Goal: Information Seeking & Learning: Find specific page/section

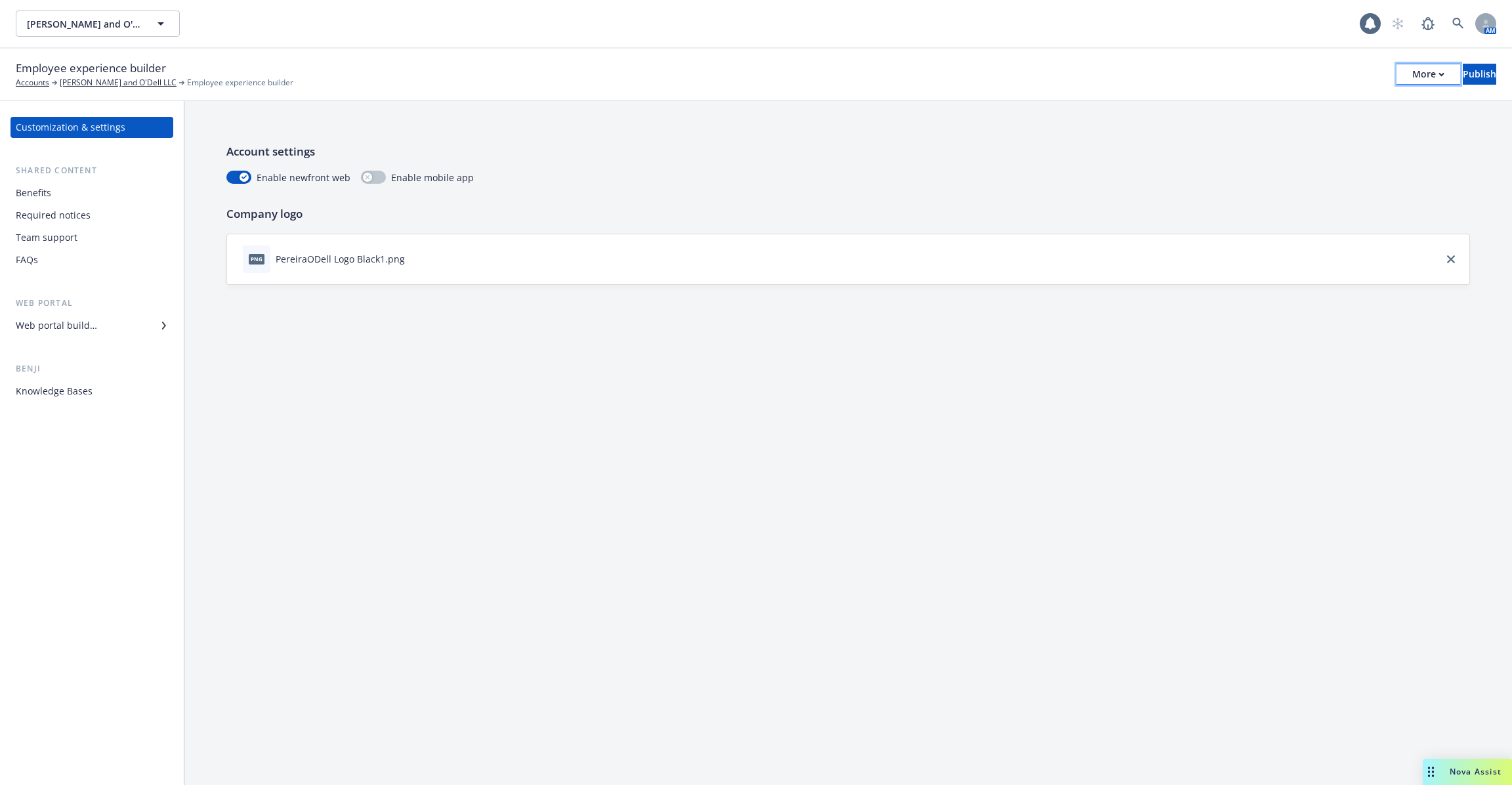
click at [1413, 70] on div "More" at bounding box center [1428, 74] width 32 height 20
click at [1372, 137] on link "Copy portal link" at bounding box center [1320, 130] width 195 height 26
click at [110, 74] on span "Employee experience builder" at bounding box center [91, 68] width 150 height 17
click at [105, 88] on link "[PERSON_NAME] and O'Dell LLC" at bounding box center [118, 83] width 117 height 12
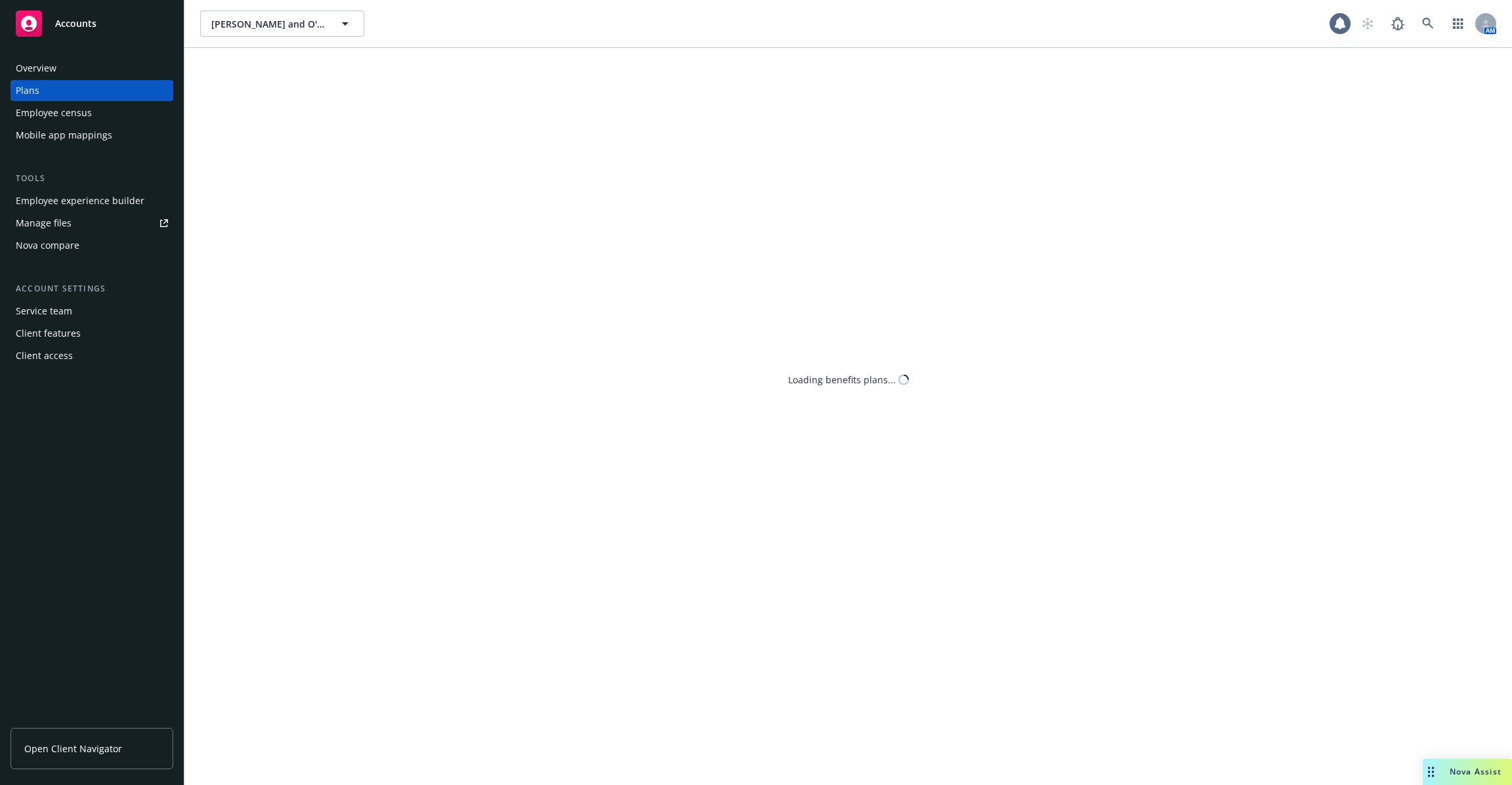
click at [99, 105] on div "Employee census" at bounding box center [92, 113] width 153 height 21
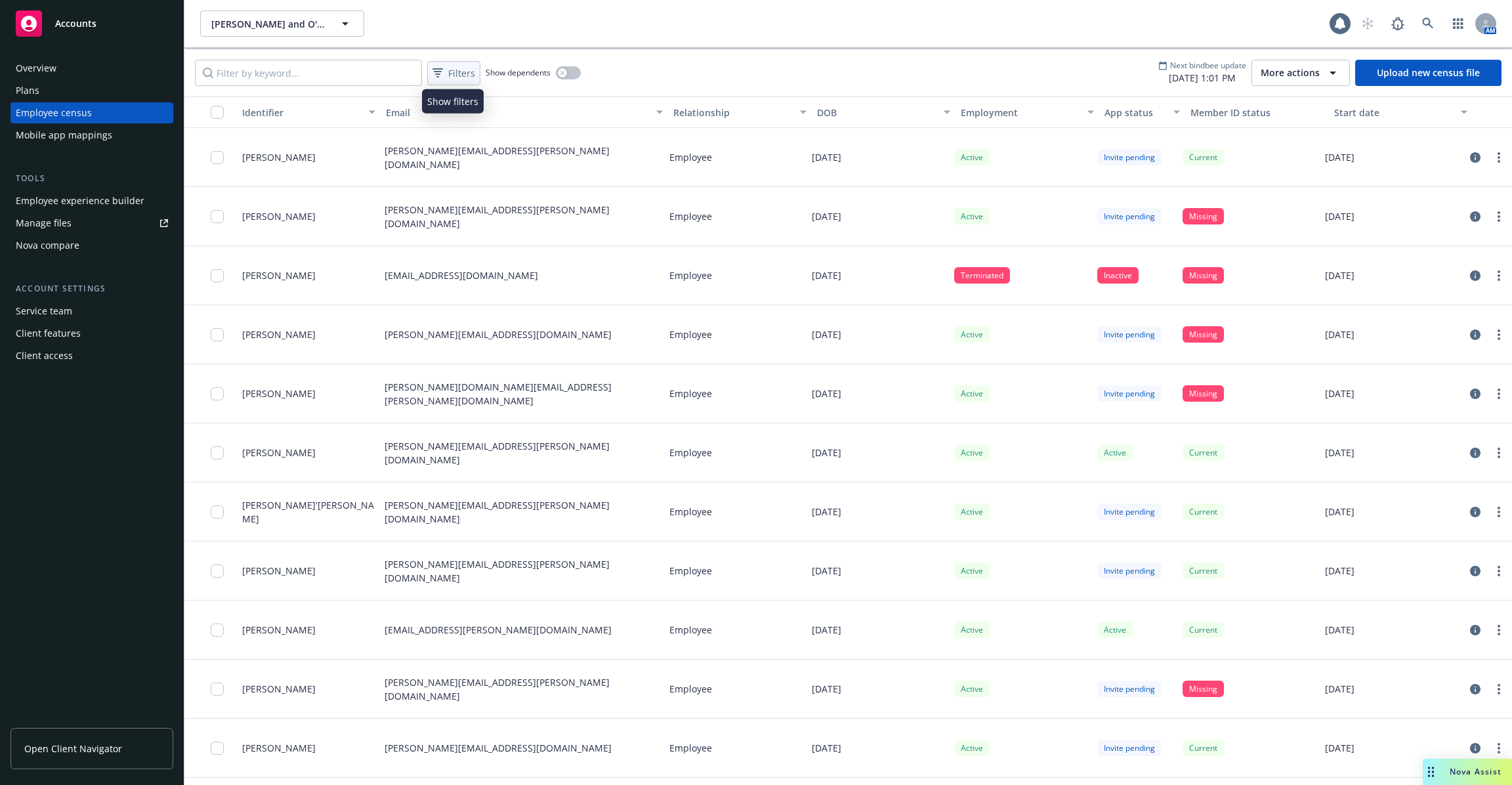
click at [452, 67] on span "Filters" at bounding box center [462, 73] width 27 height 14
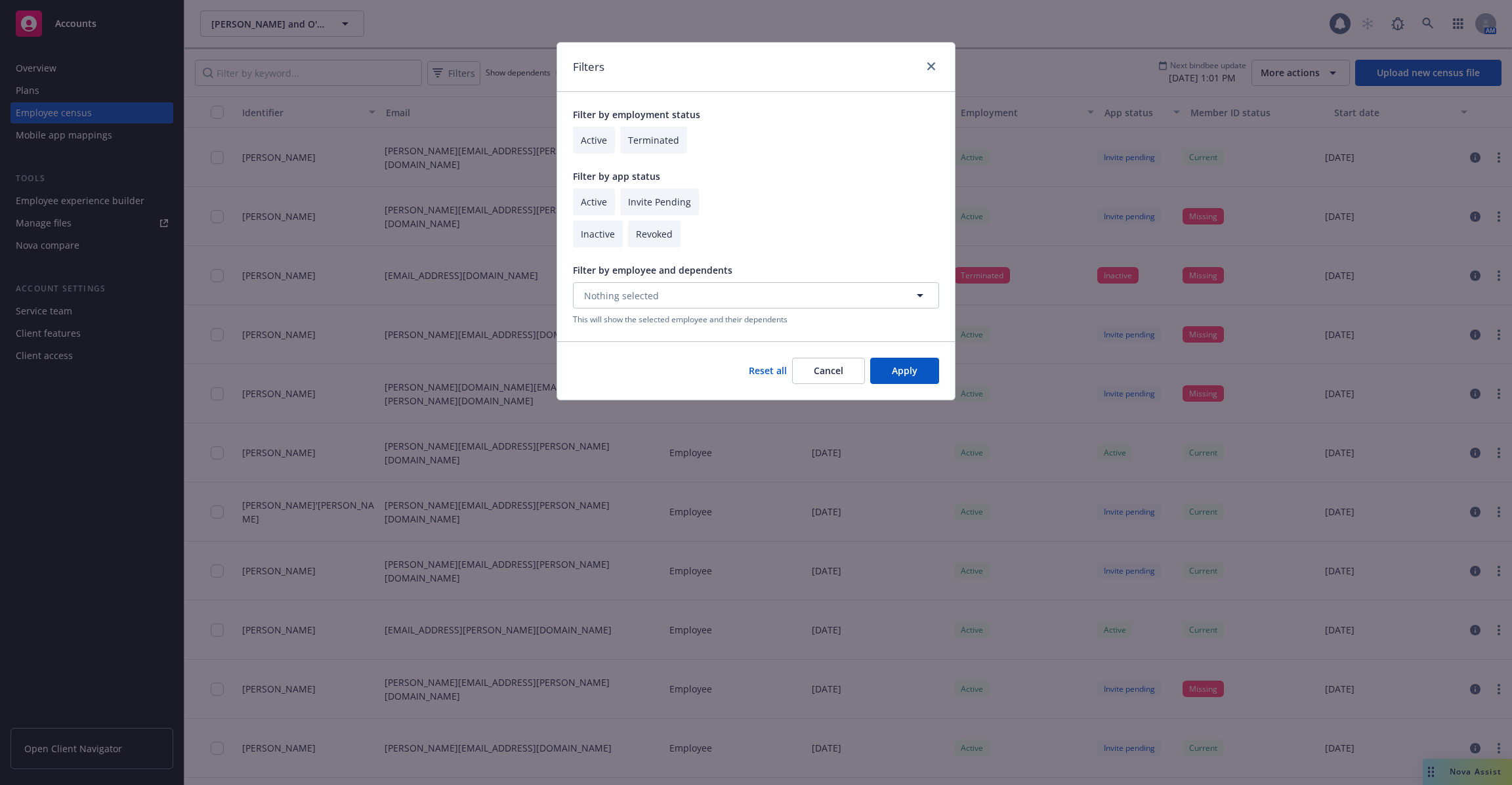
click at [592, 138] on input "checkbox" at bounding box center [594, 140] width 42 height 27
checkbox input "true"
click at [597, 202] on input "checkbox" at bounding box center [594, 201] width 42 height 27
checkbox input "true"
click at [896, 378] on button "Apply" at bounding box center [904, 371] width 69 height 26
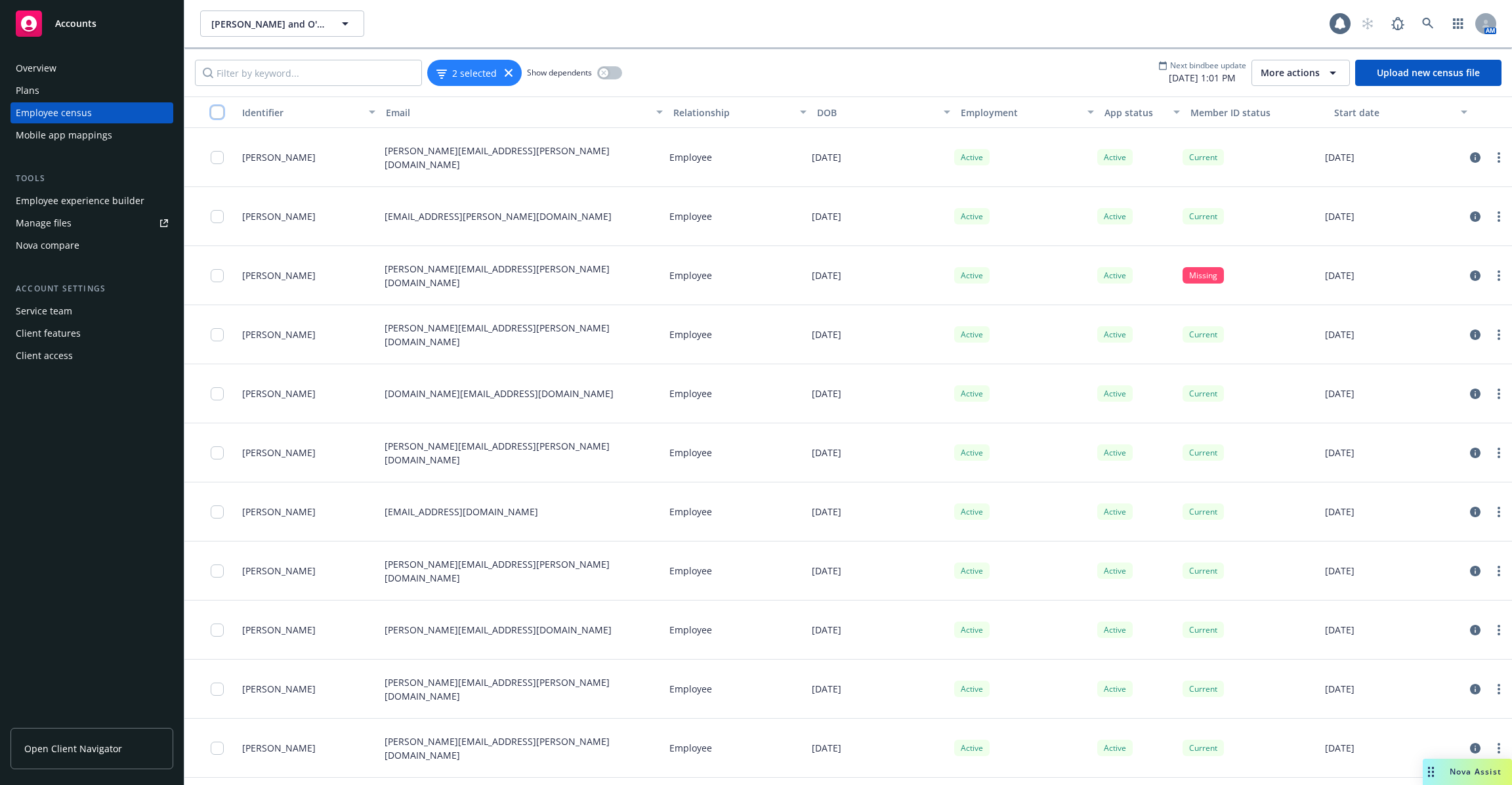
click at [221, 110] on input "checkbox" at bounding box center [216, 112] width 13 height 13
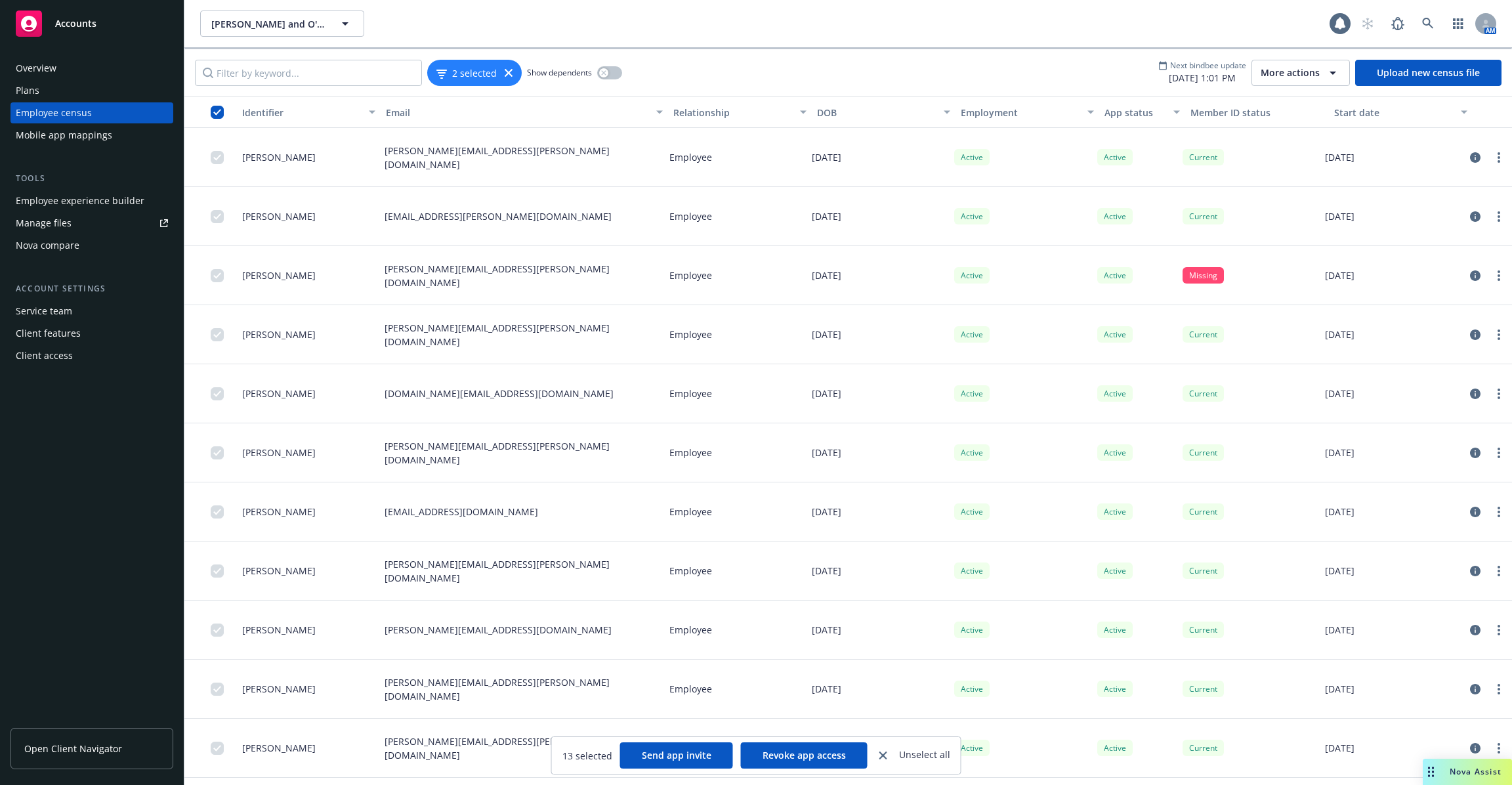
scroll to position [110, 0]
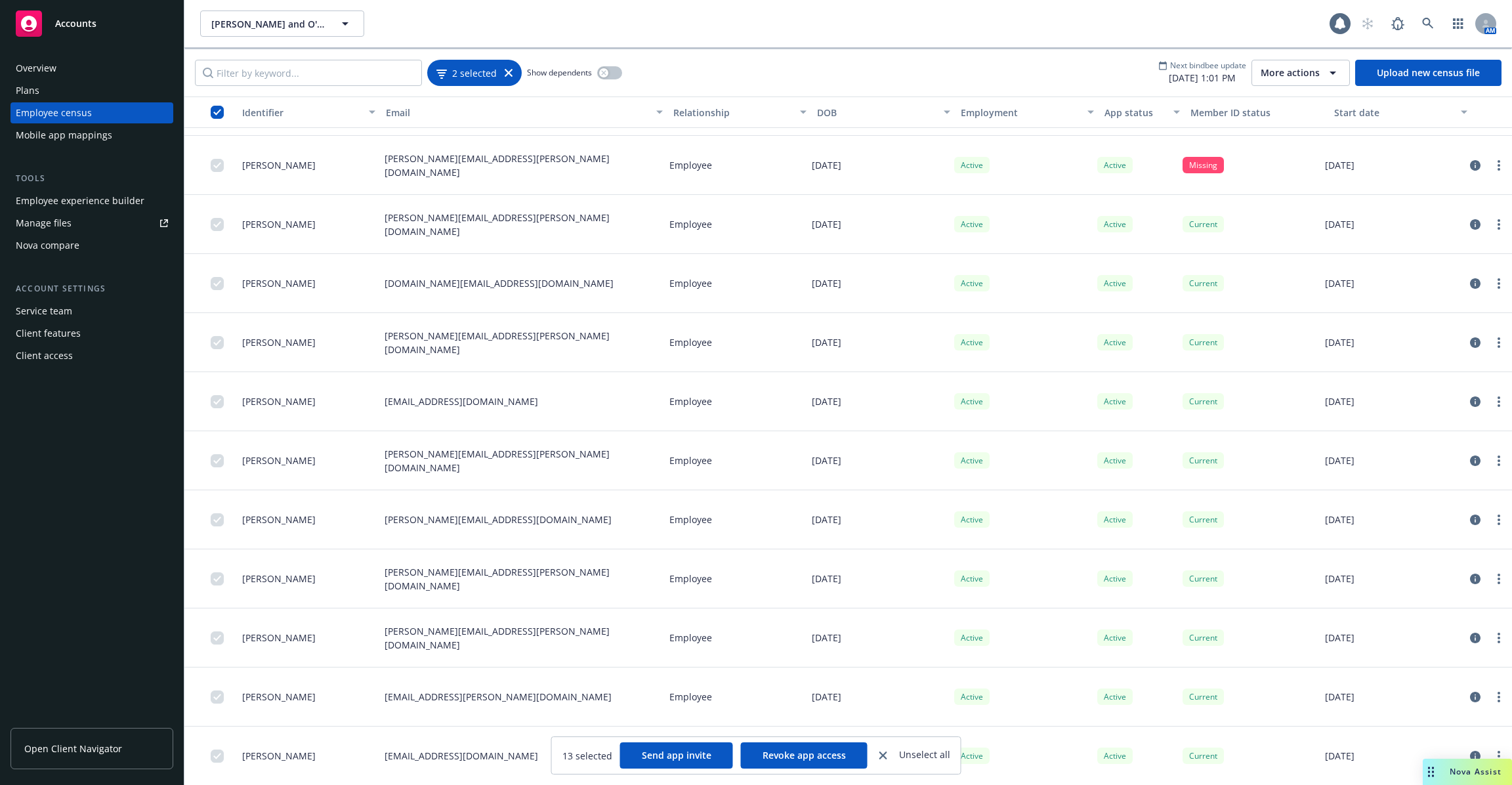
click at [508, 76] on div "2 selected" at bounding box center [474, 73] width 76 height 14
click at [507, 72] on icon at bounding box center [508, 72] width 8 height 8
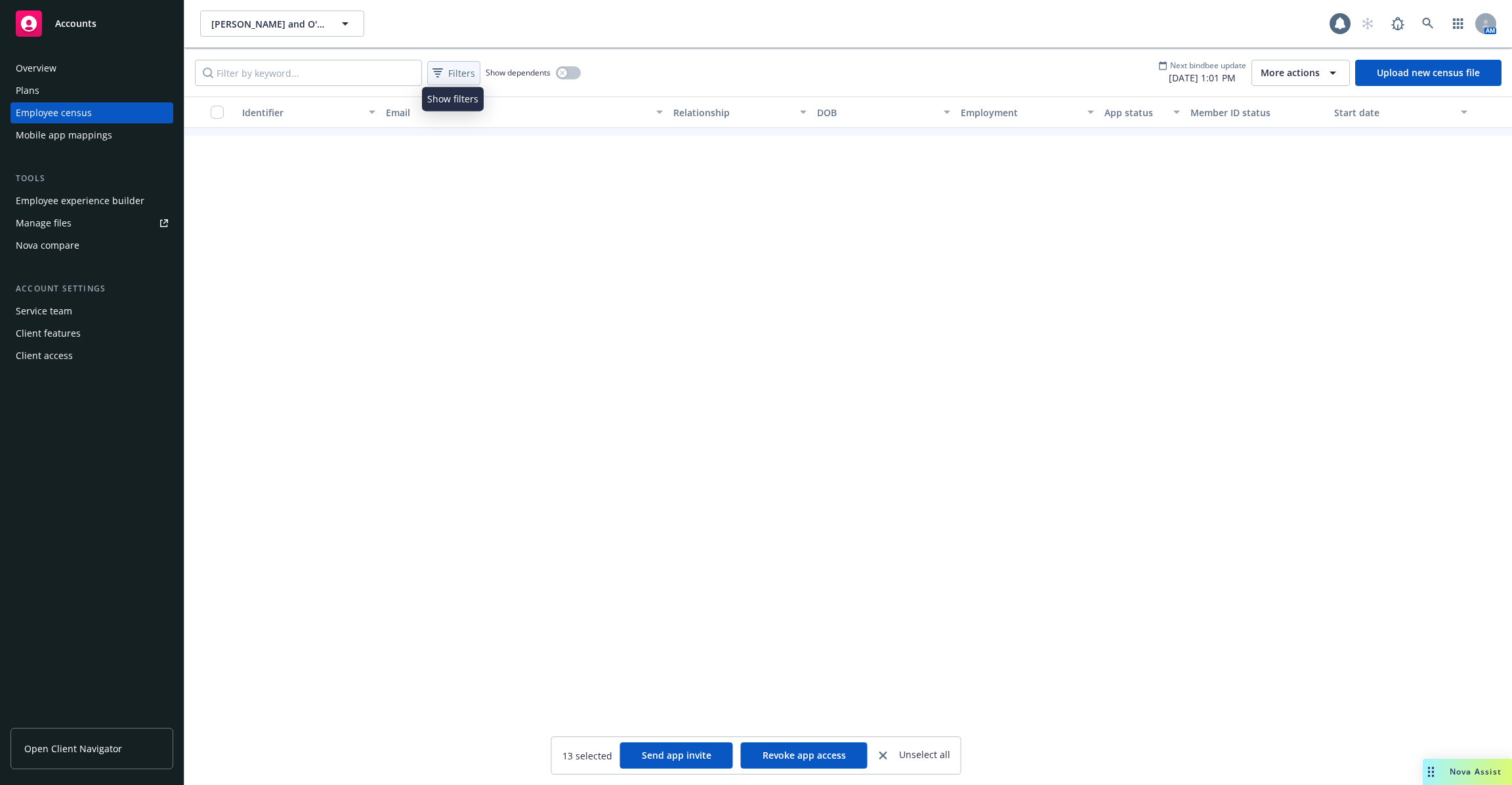
click at [455, 78] on span "Filters" at bounding box center [462, 73] width 27 height 14
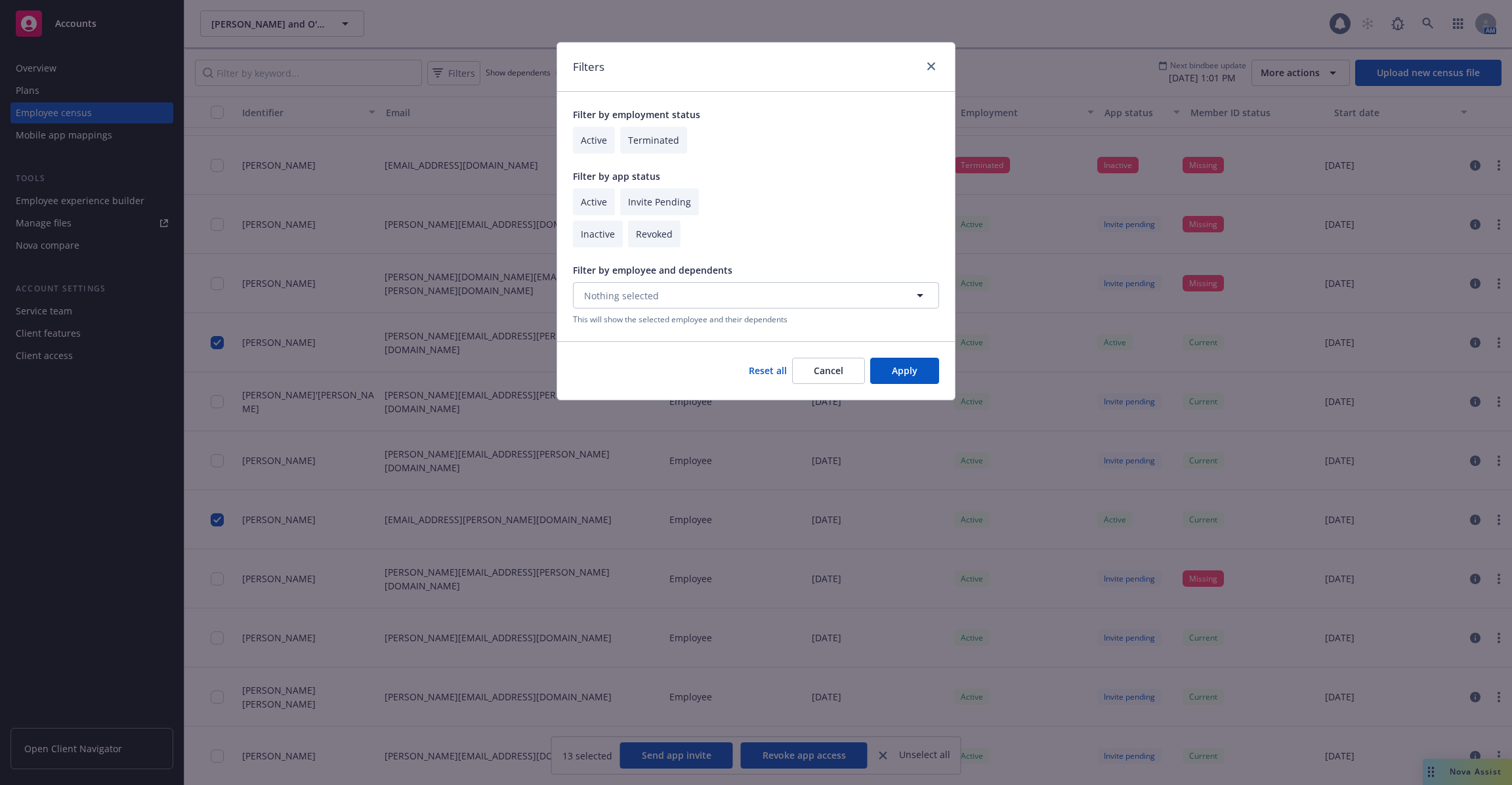
click at [589, 202] on input "checkbox" at bounding box center [594, 201] width 42 height 27
checkbox input "true"
click at [690, 205] on input "checkbox" at bounding box center [660, 201] width 79 height 27
checkbox input "true"
click at [913, 372] on button "Apply" at bounding box center [904, 371] width 69 height 26
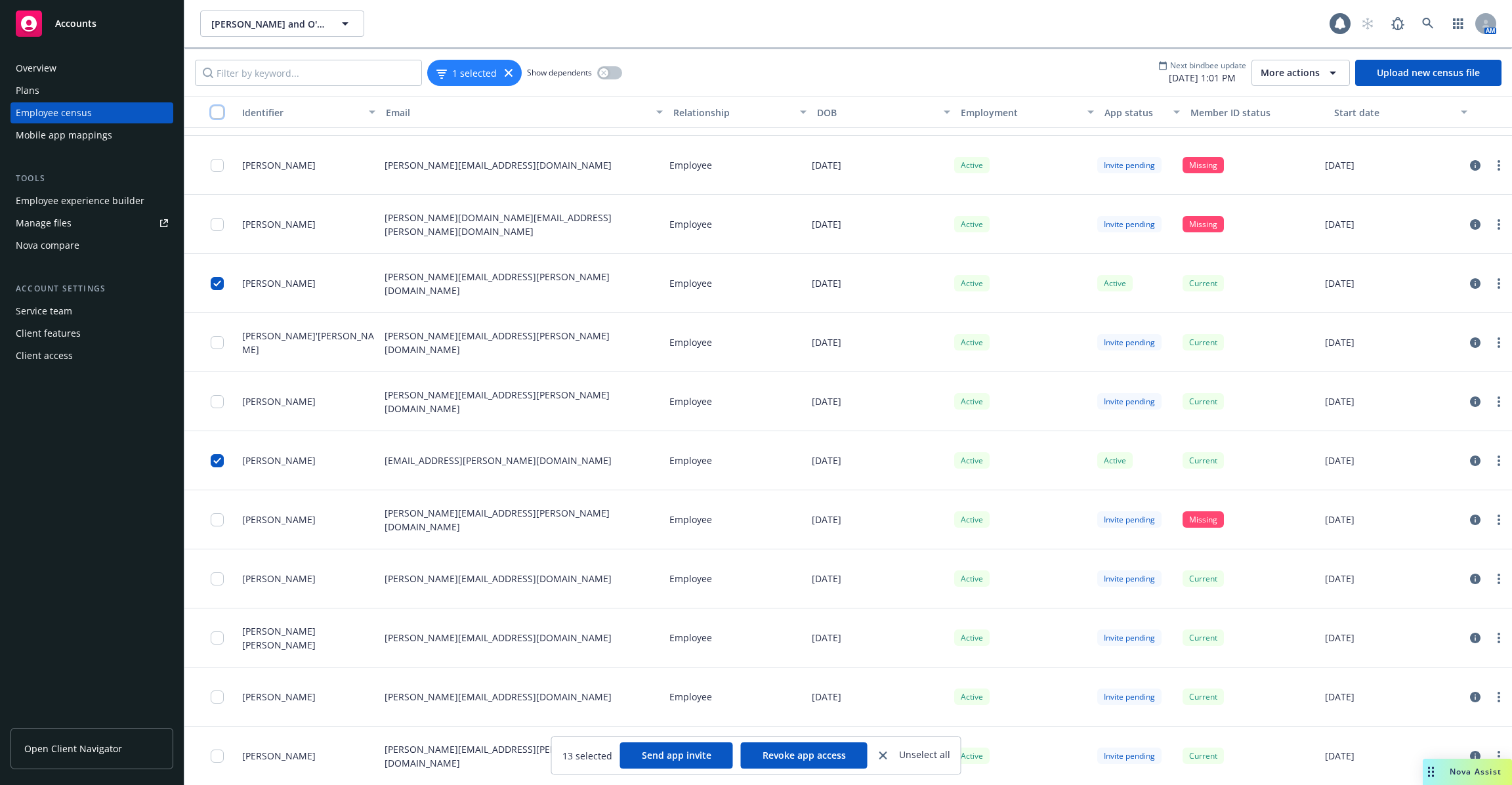
click at [222, 111] on input "checkbox" at bounding box center [216, 112] width 13 height 13
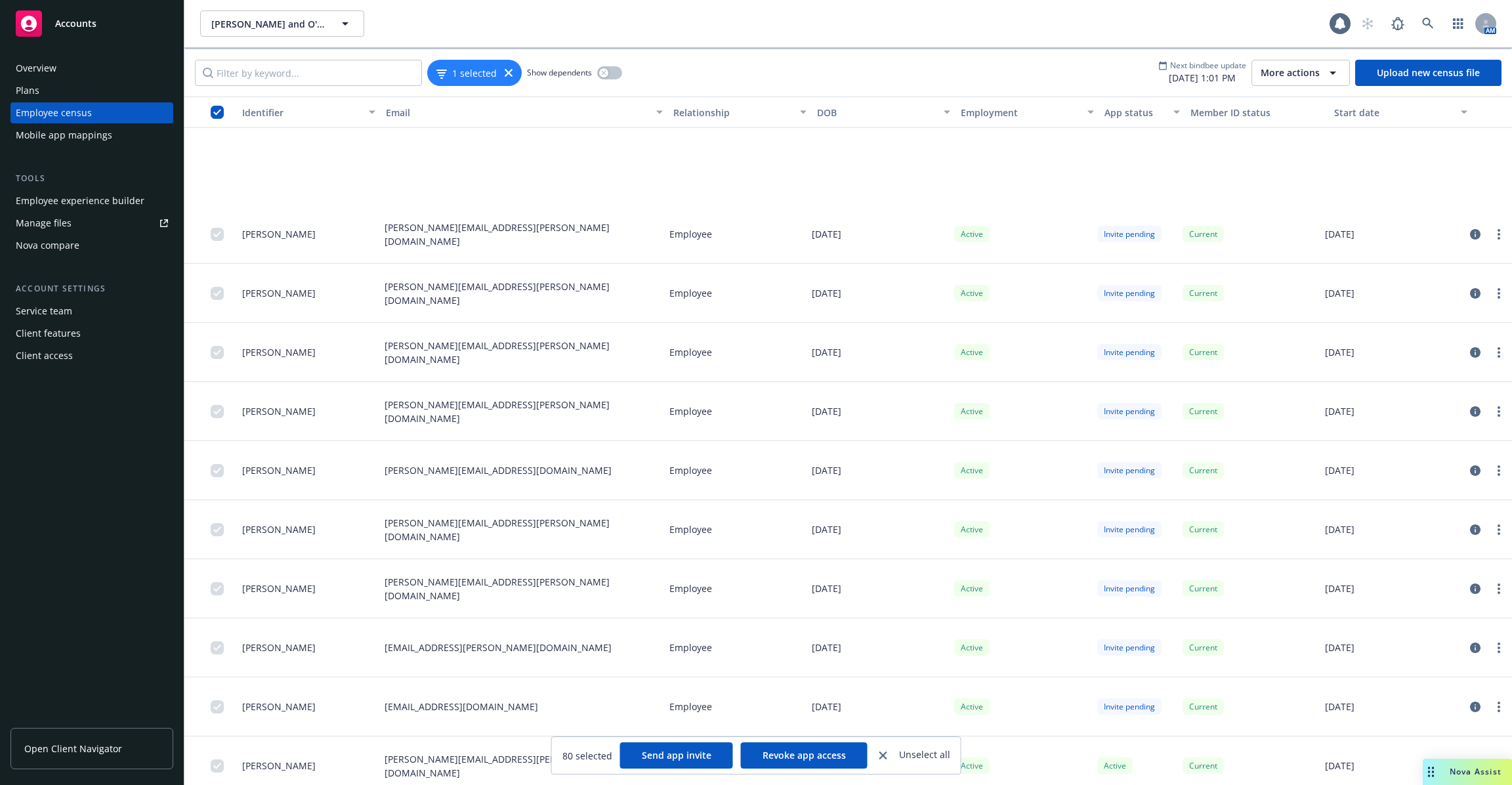
scroll to position [4066, 0]
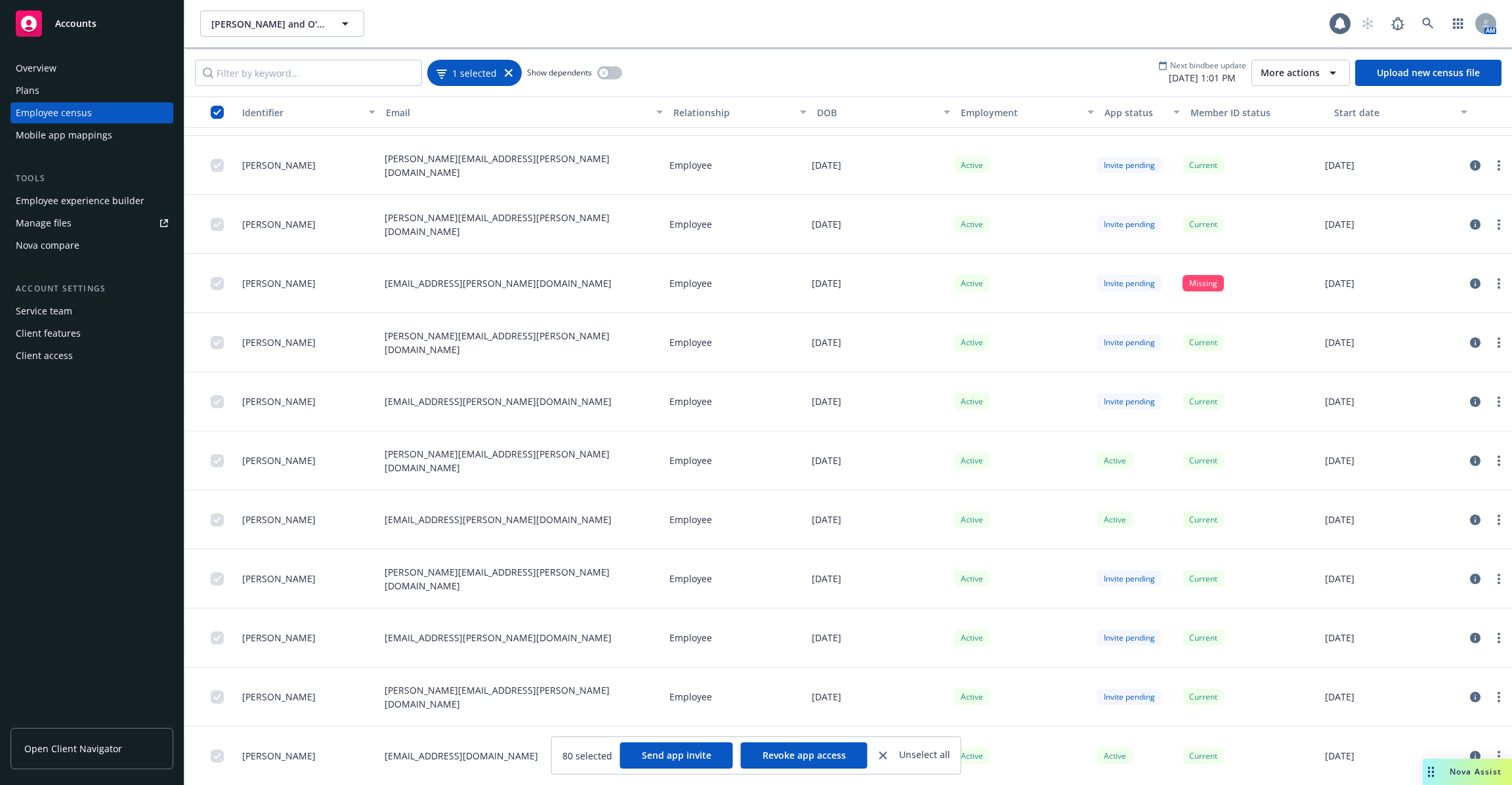
click at [491, 81] on div "1 selected" at bounding box center [475, 72] width 94 height 26
click at [510, 78] on div "1 selected" at bounding box center [474, 73] width 76 height 14
click at [506, 73] on icon at bounding box center [508, 72] width 8 height 8
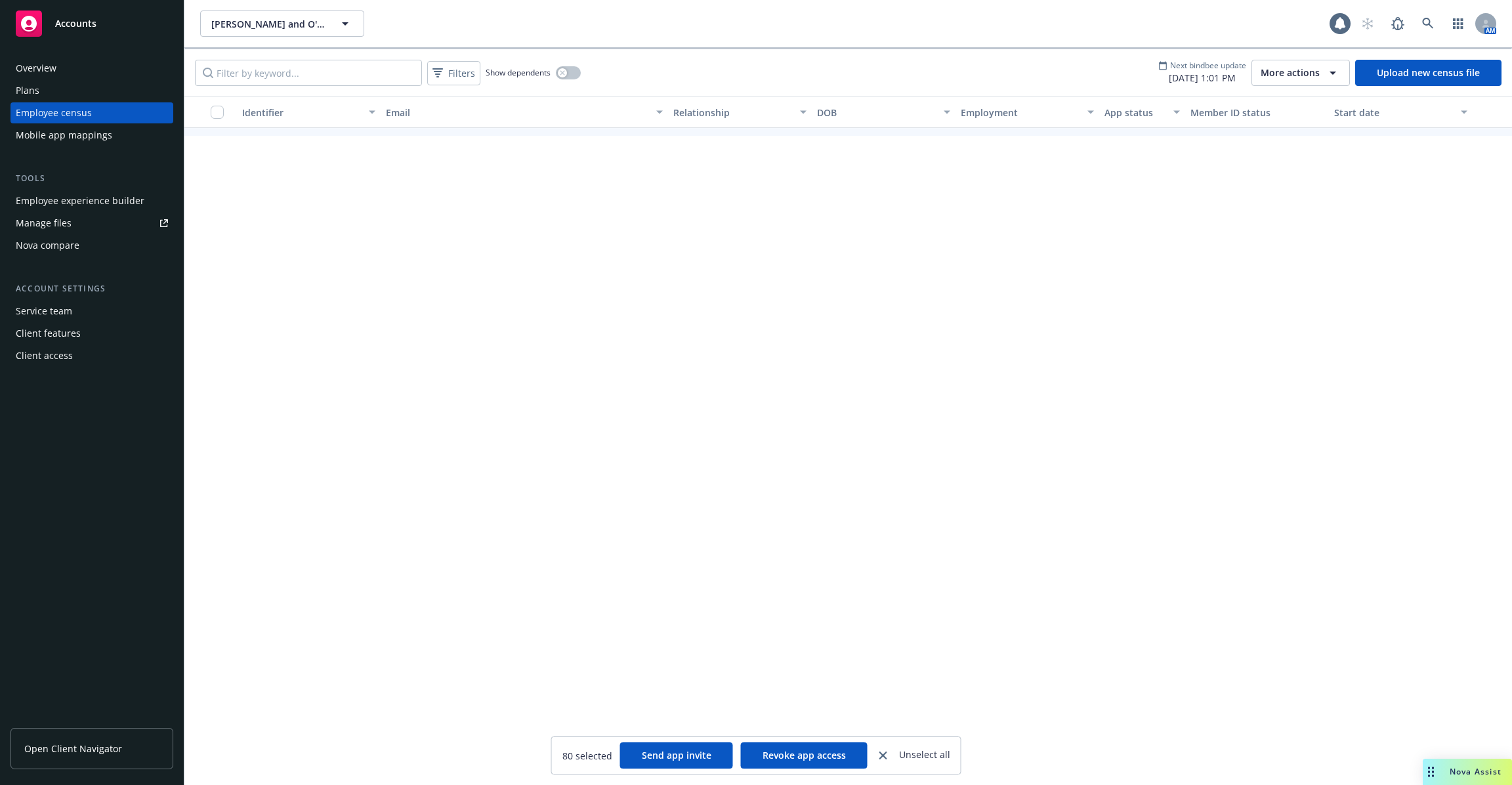
click at [488, 76] on span "Show dependents" at bounding box center [518, 72] width 65 height 11
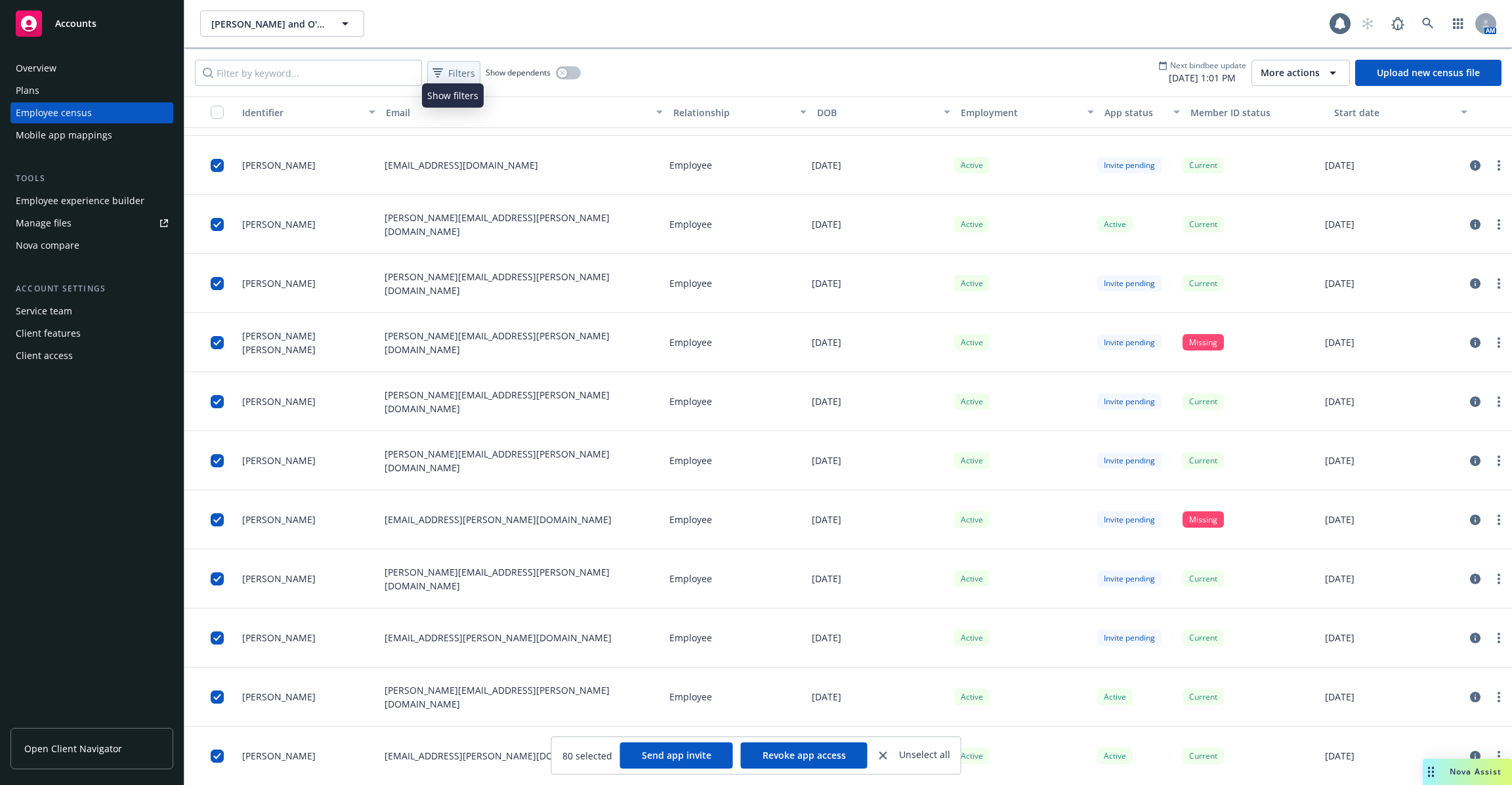
click at [450, 75] on span "Filters" at bounding box center [462, 73] width 27 height 14
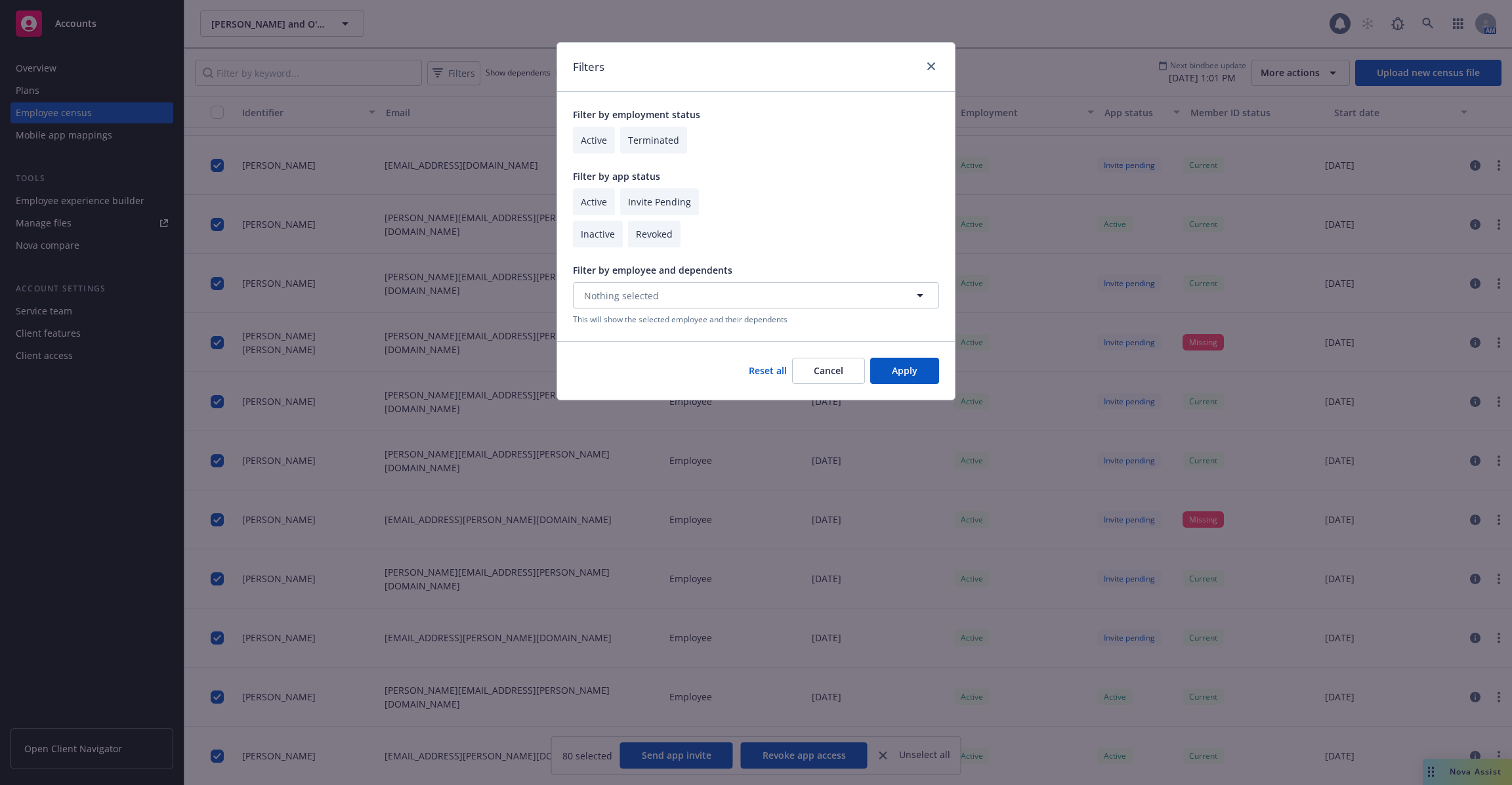
click at [589, 139] on input "checkbox" at bounding box center [594, 140] width 42 height 27
checkbox input "true"
click at [597, 209] on input "checkbox" at bounding box center [594, 201] width 42 height 27
checkbox input "true"
click at [907, 388] on div "Reset all Cancel Apply" at bounding box center [756, 370] width 398 height 58
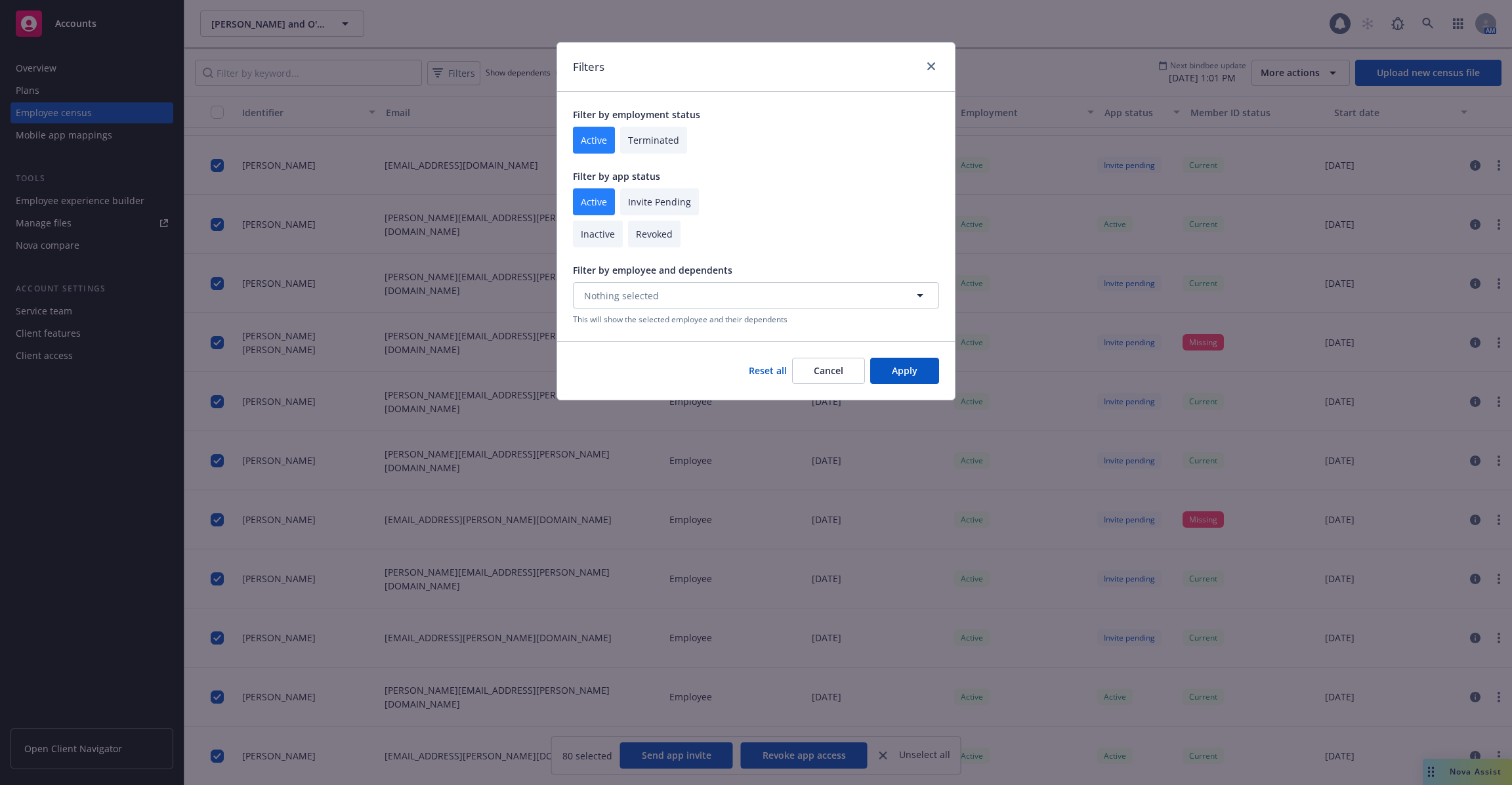
click at [913, 366] on button "Apply" at bounding box center [904, 371] width 69 height 26
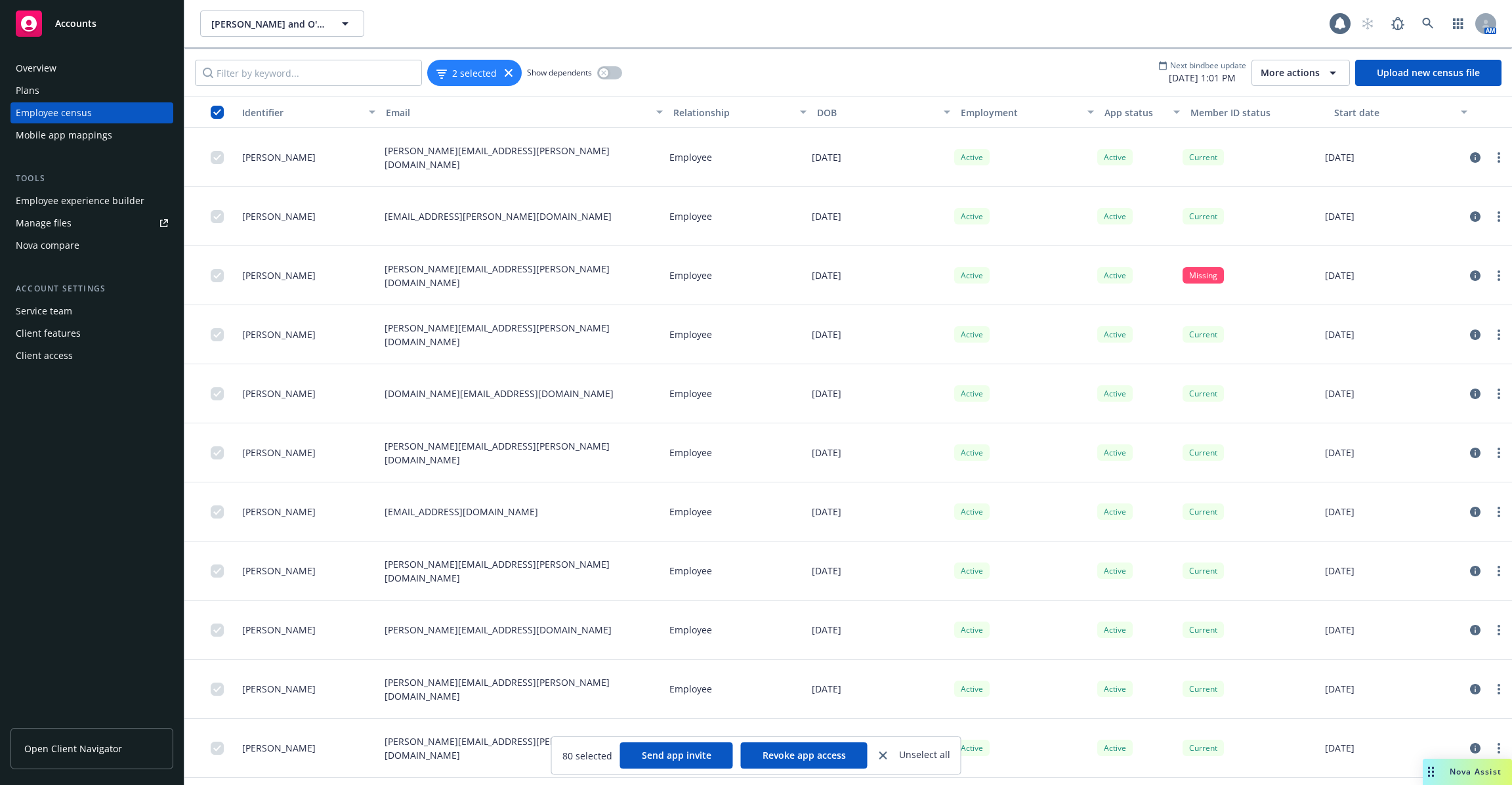
click at [216, 119] on button "button" at bounding box center [210, 113] width 52 height 31
click at [215, 110] on input "checkbox" at bounding box center [216, 112] width 13 height 13
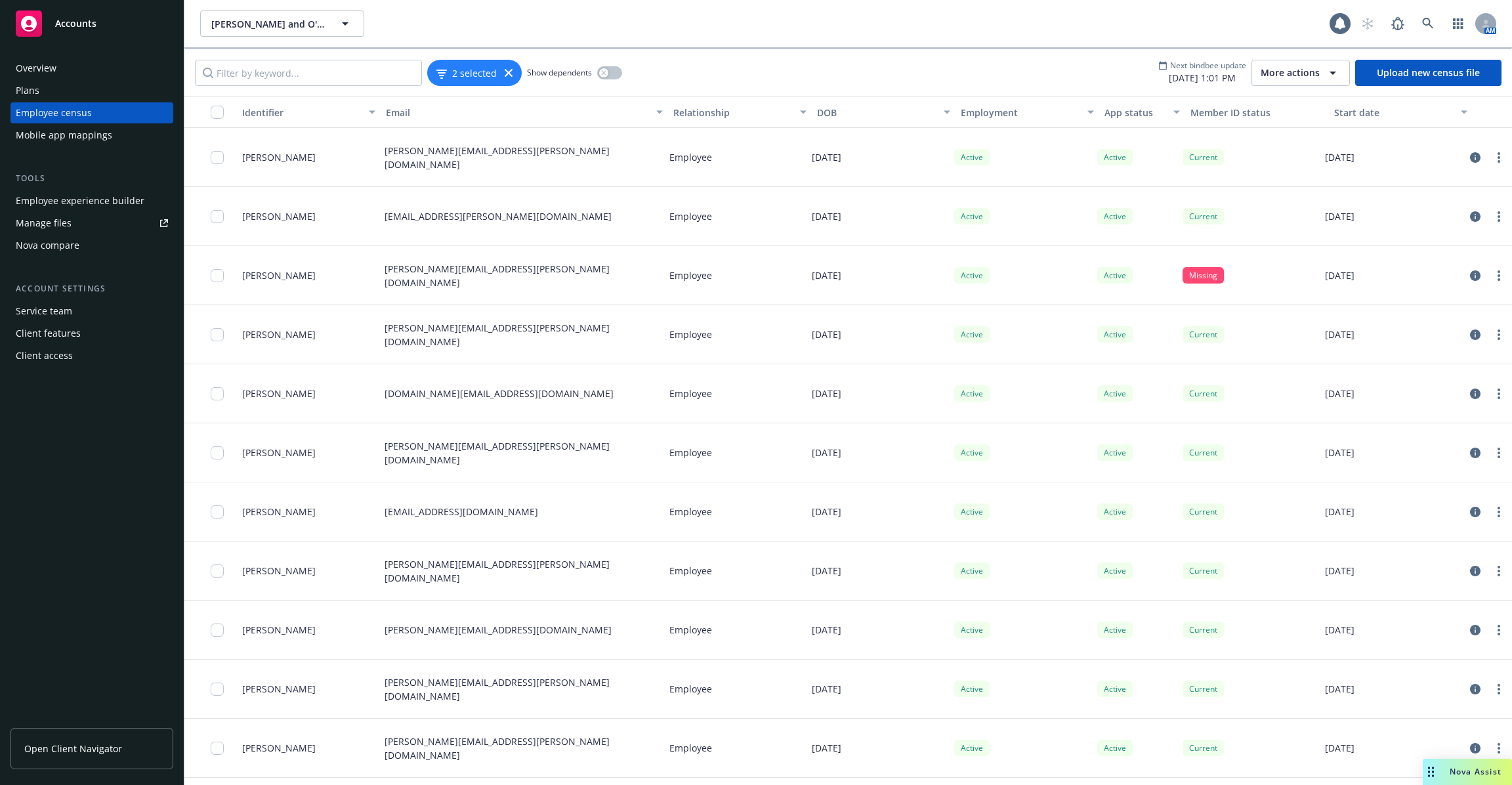
click at [215, 110] on input "checkbox" at bounding box center [216, 112] width 13 height 13
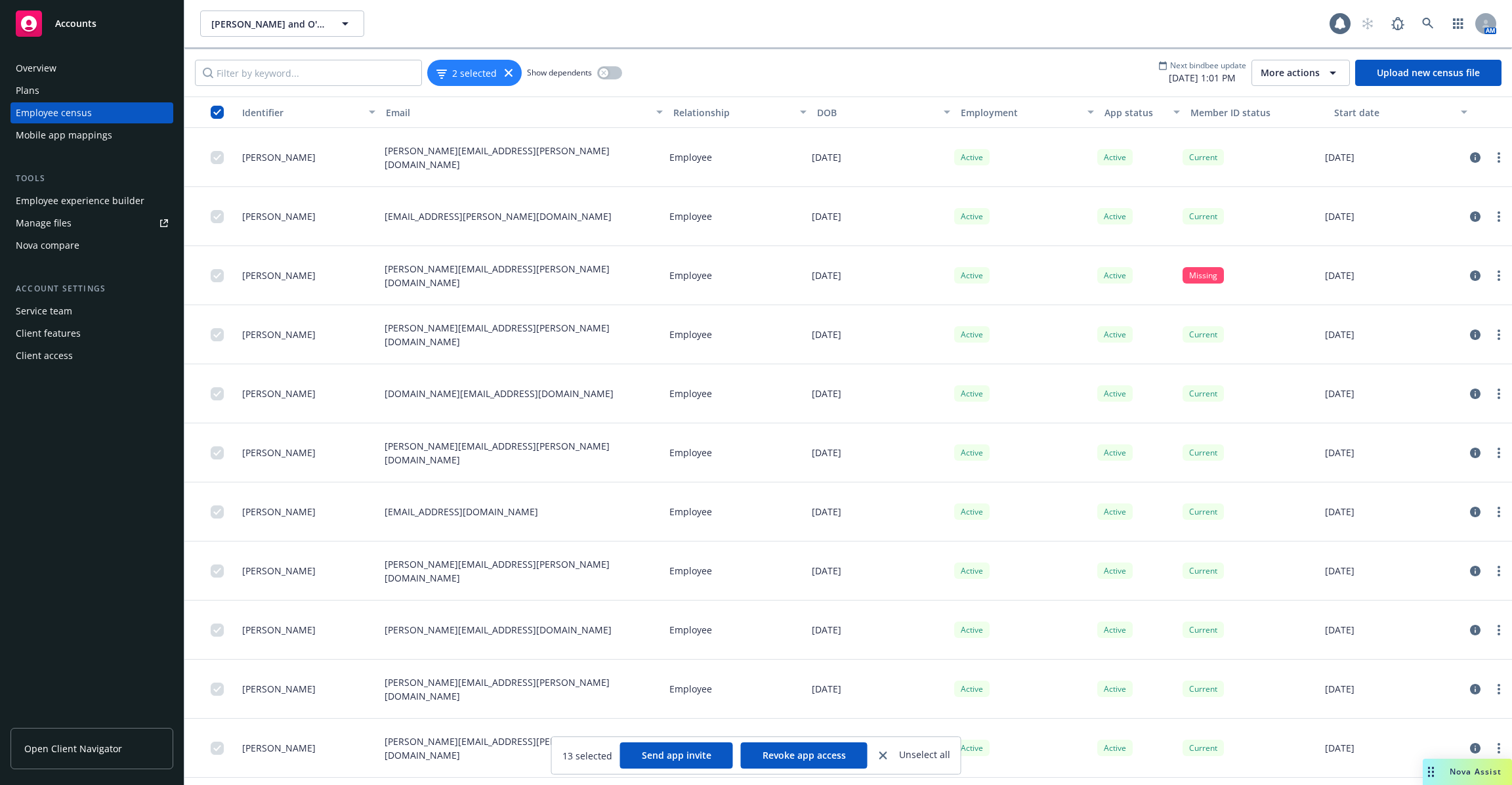
scroll to position [110, 0]
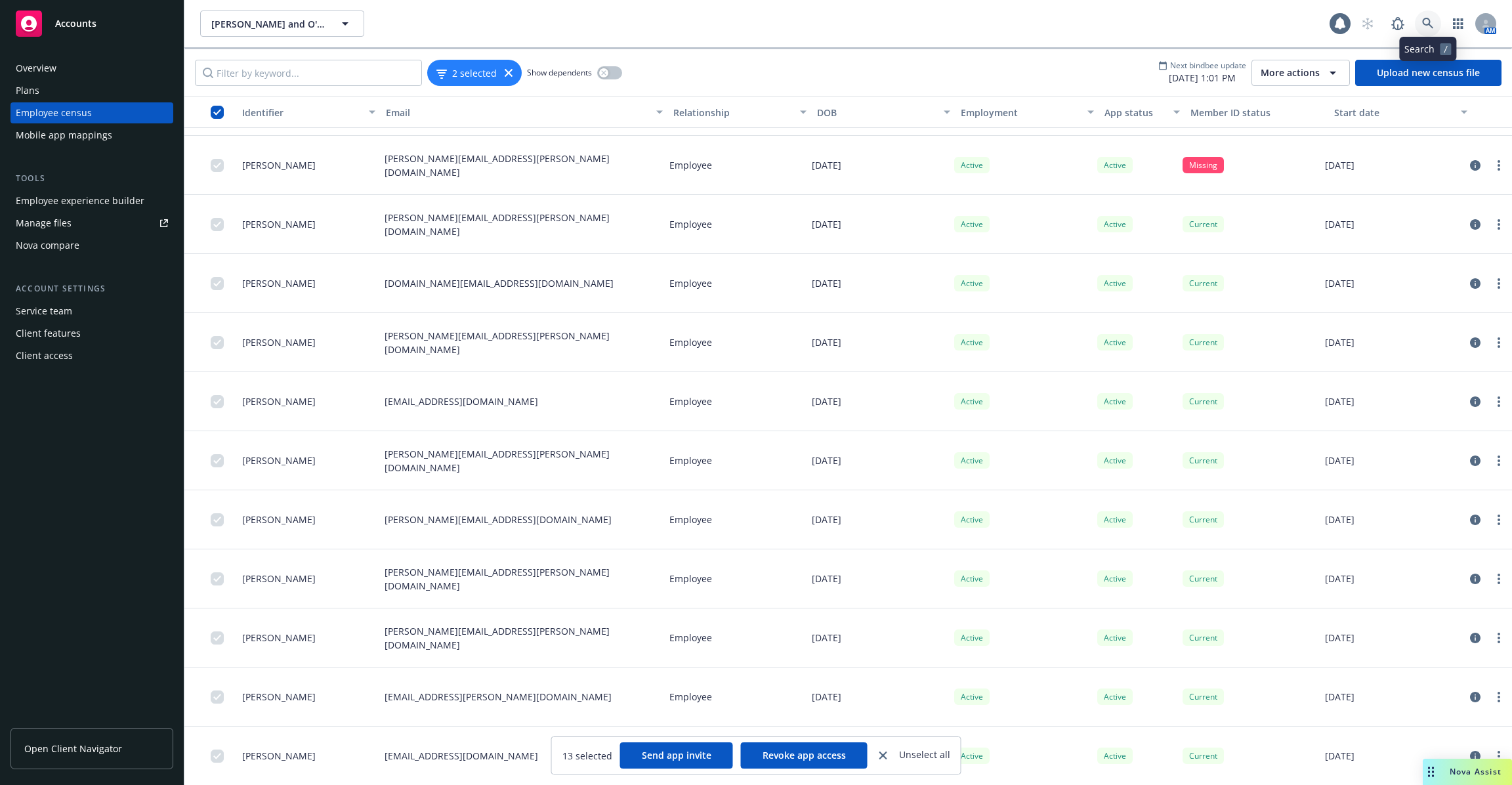
click at [1433, 26] on icon at bounding box center [1428, 24] width 12 height 12
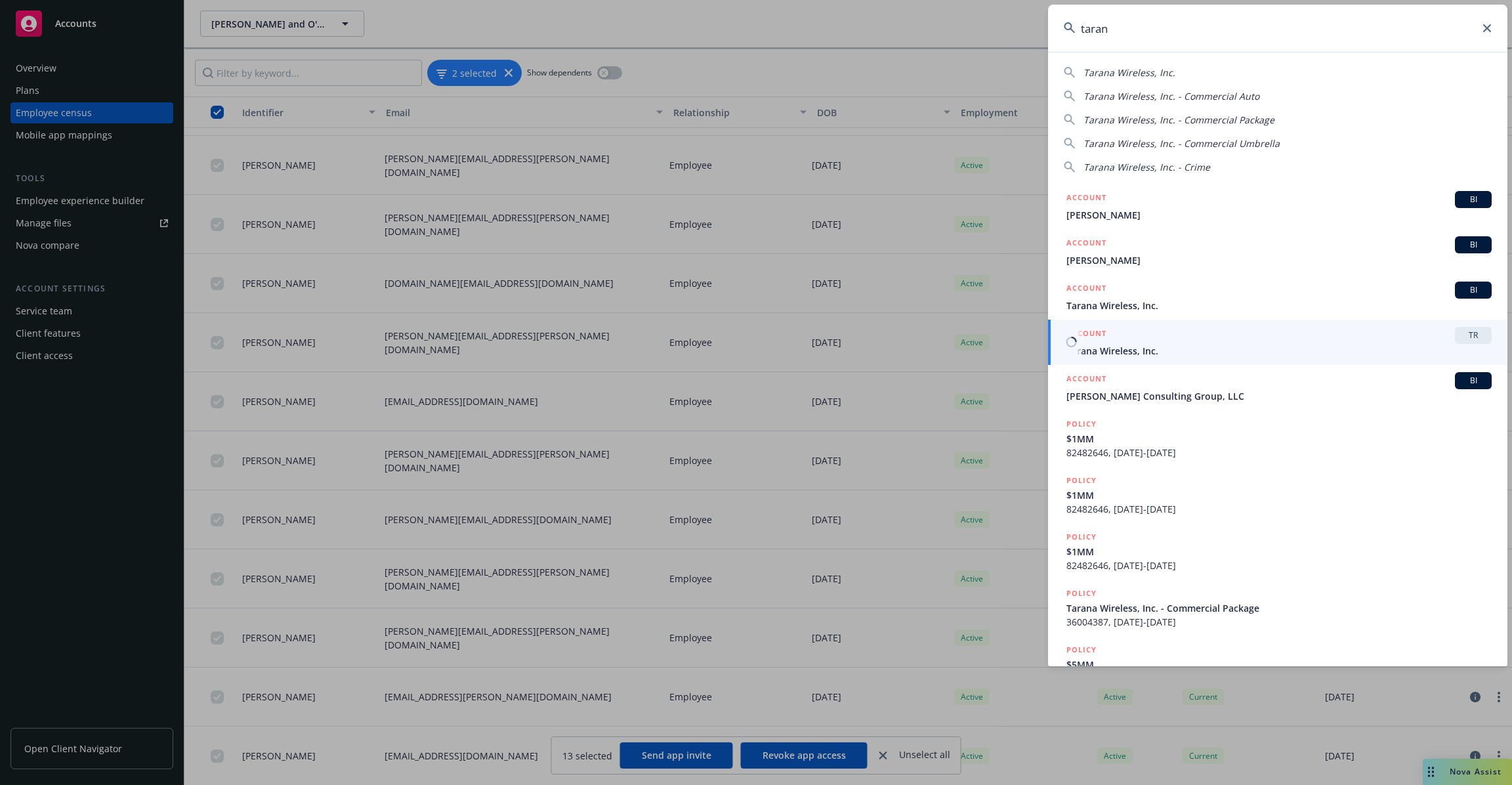
type input "taran"
click at [1140, 351] on span "Tarana Wireless, Inc." at bounding box center [1278, 351] width 425 height 14
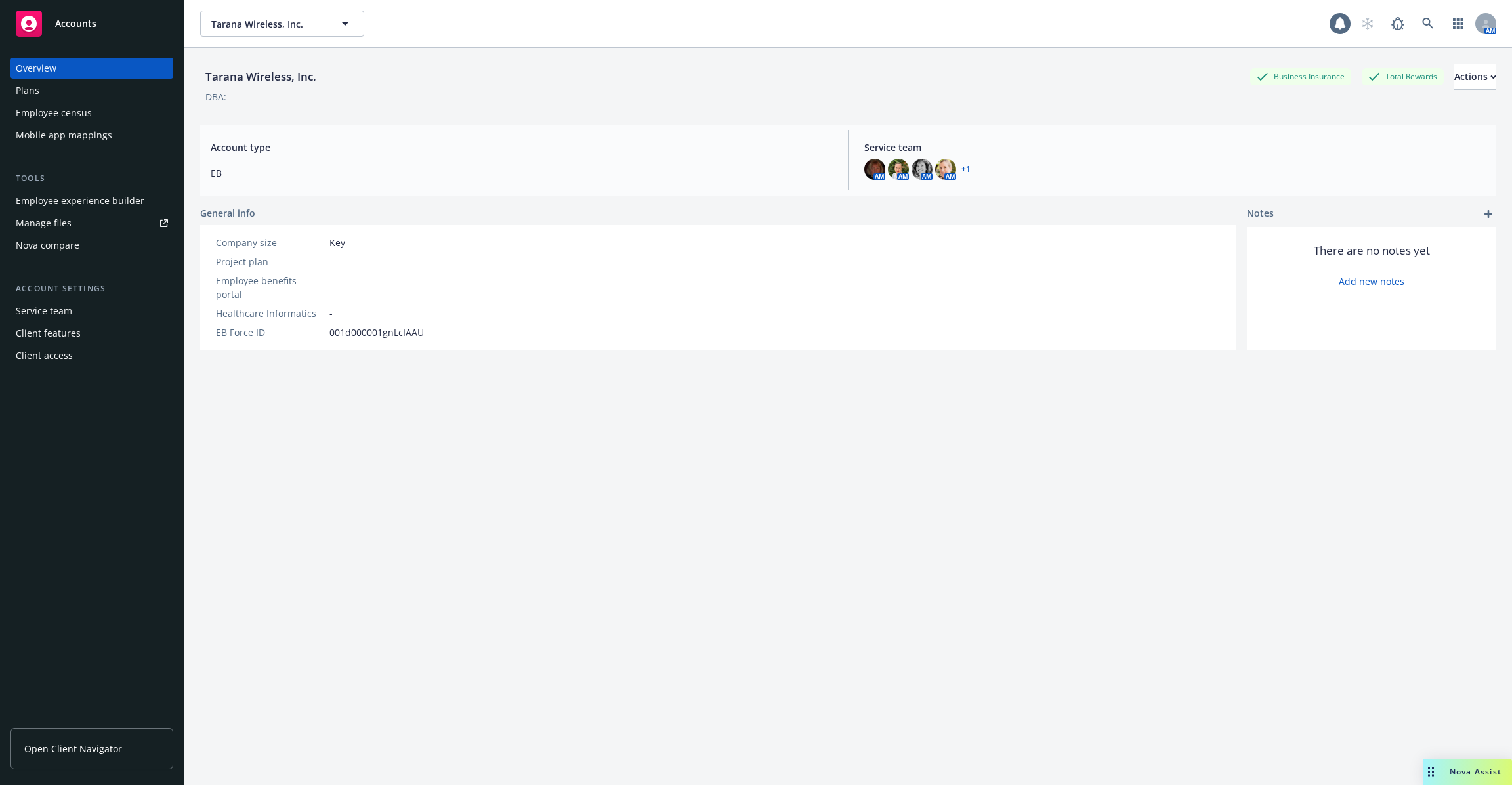
click at [120, 197] on div "Employee experience builder" at bounding box center [79, 201] width 128 height 21
